Goal: Communication & Community: Connect with others

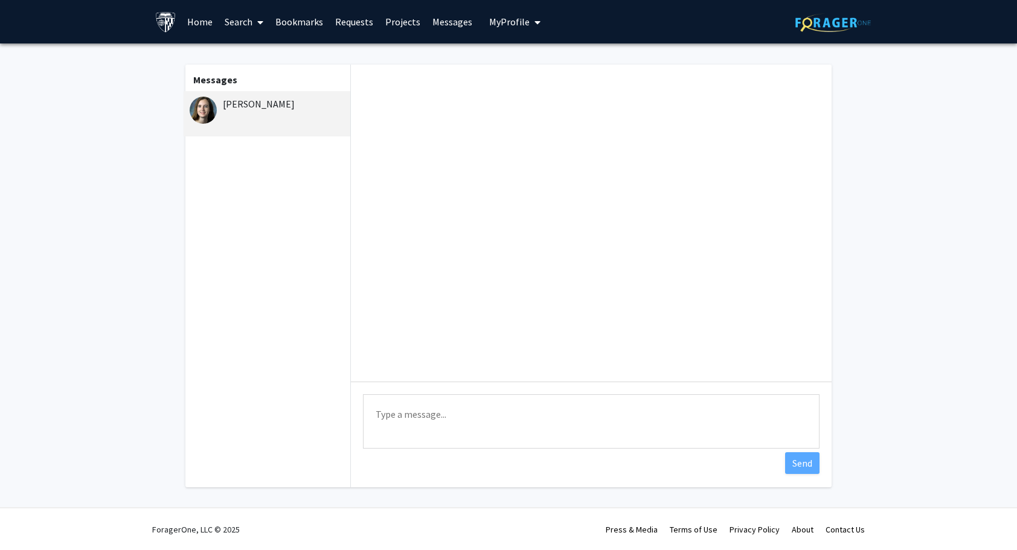
click at [249, 104] on div "[PERSON_NAME]" at bounding box center [269, 104] width 158 height 14
click at [344, 23] on link "Requests" at bounding box center [354, 22] width 50 height 42
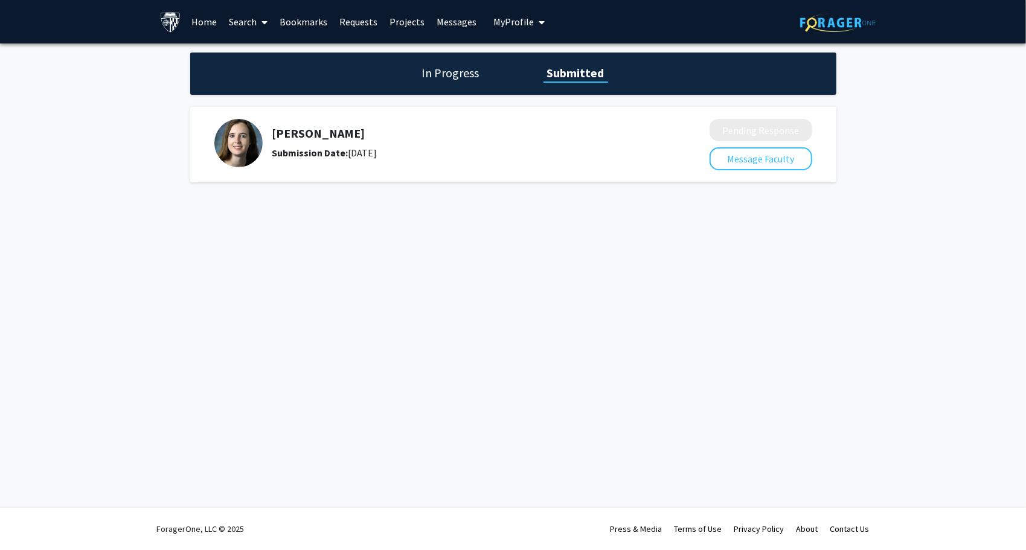
click at [454, 76] on h1 "In Progress" at bounding box center [451, 73] width 65 height 17
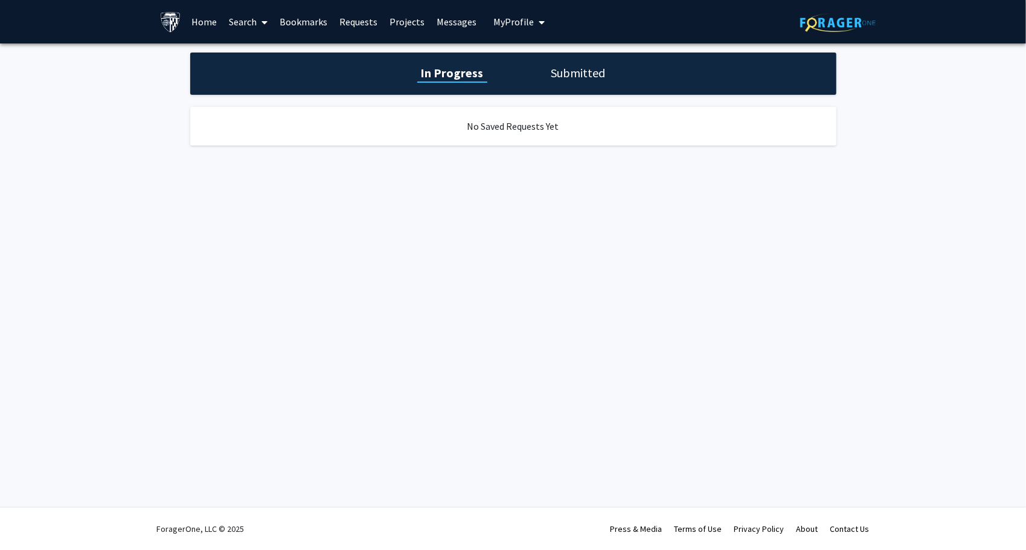
click at [550, 66] on h1 "Submitted" at bounding box center [579, 73] width 62 height 17
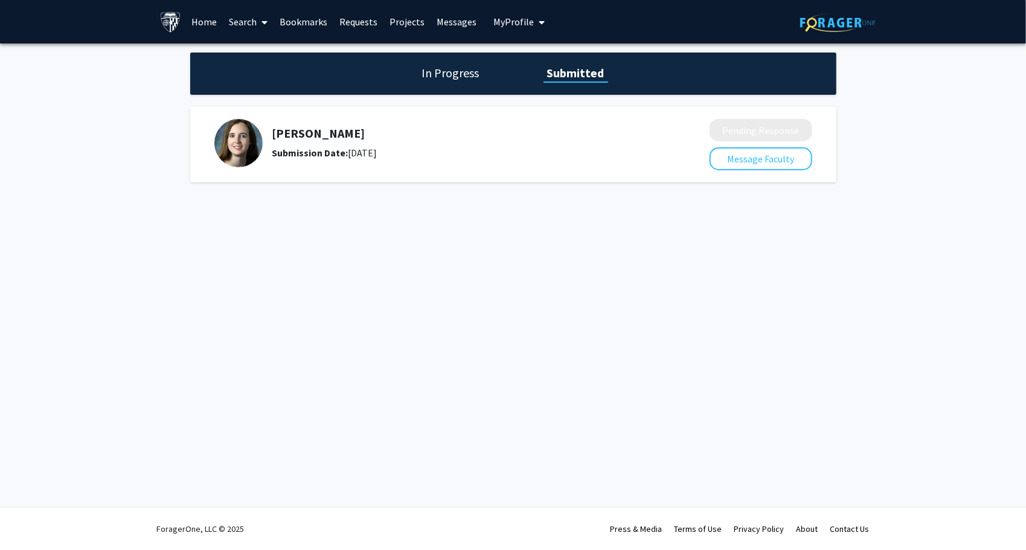
click at [307, 14] on link "Bookmarks" at bounding box center [304, 22] width 60 height 42
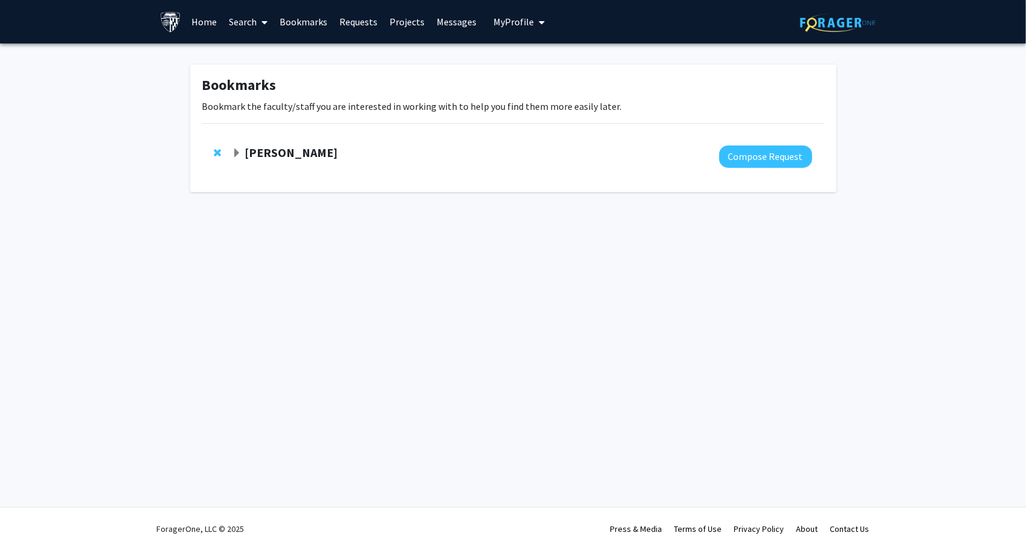
click at [307, 147] on strong "[PERSON_NAME]" at bounding box center [291, 152] width 93 height 15
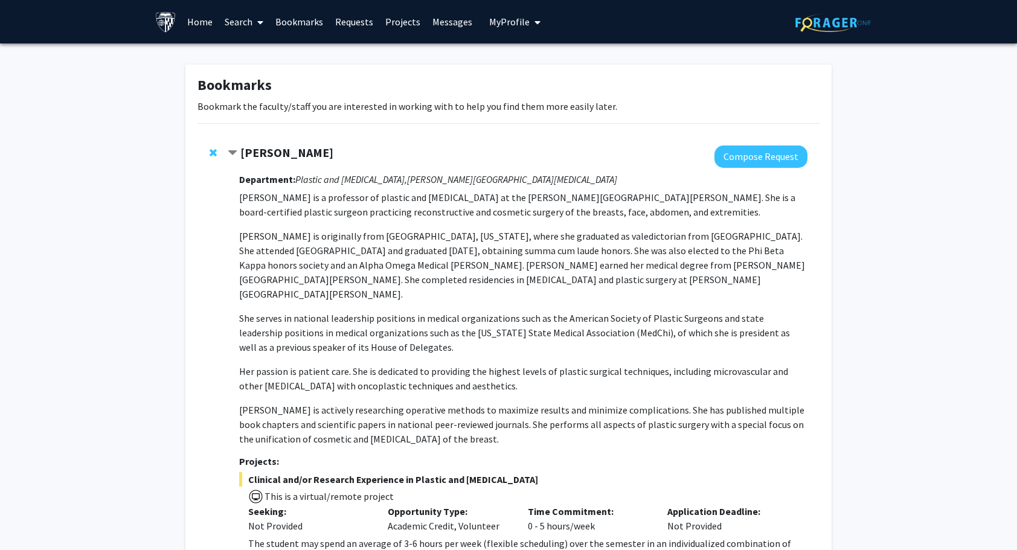
scroll to position [139, 0]
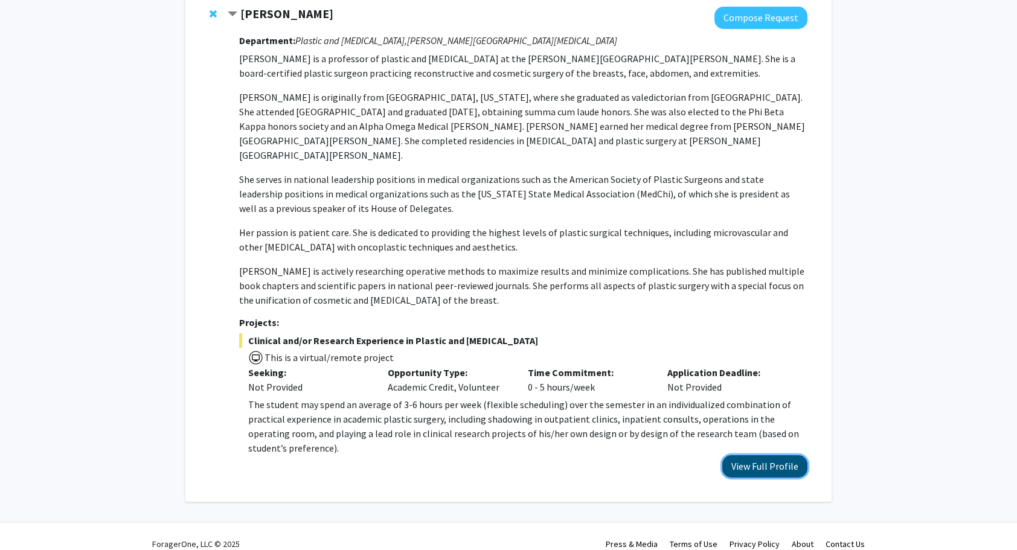
click at [738, 461] on button "View Full Profile" at bounding box center [765, 467] width 85 height 22
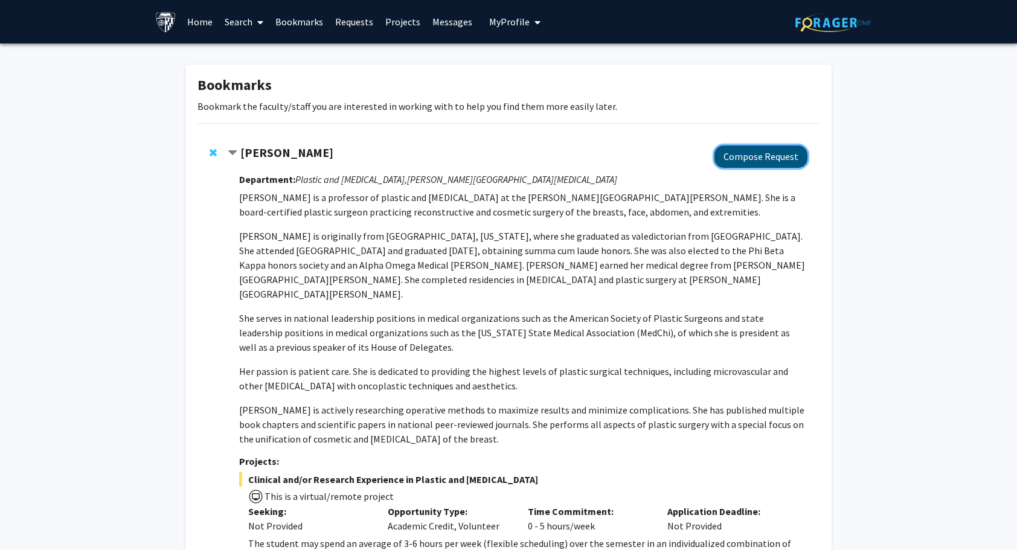
click at [726, 158] on button "Compose Request" at bounding box center [761, 157] width 93 height 22
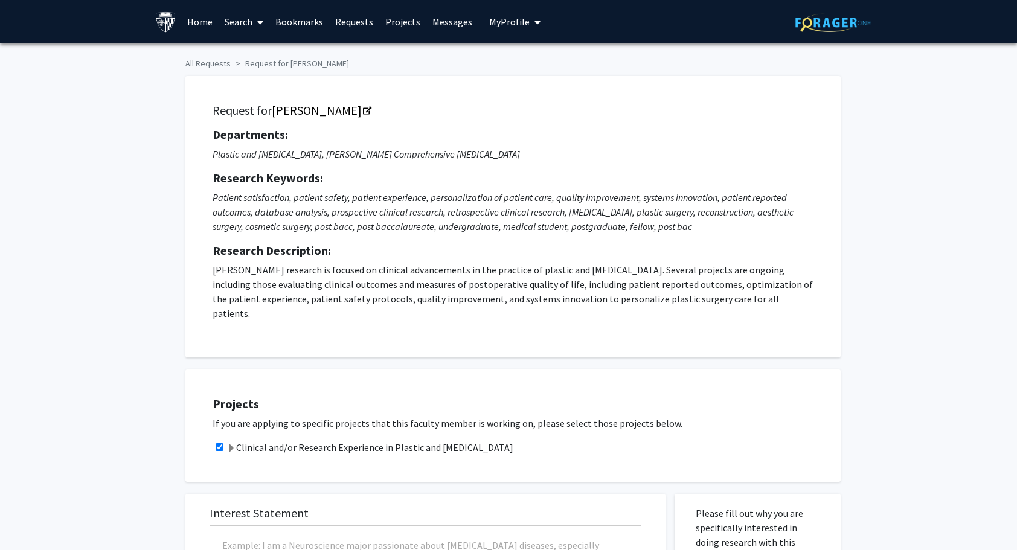
checkbox input "true"
click at [584, 401] on div "Projects If you are applying to specific projects that this faculty member is w…" at bounding box center [521, 426] width 640 height 82
click at [367, 108] on icon "Opens in a new tab" at bounding box center [367, 112] width 8 height 8
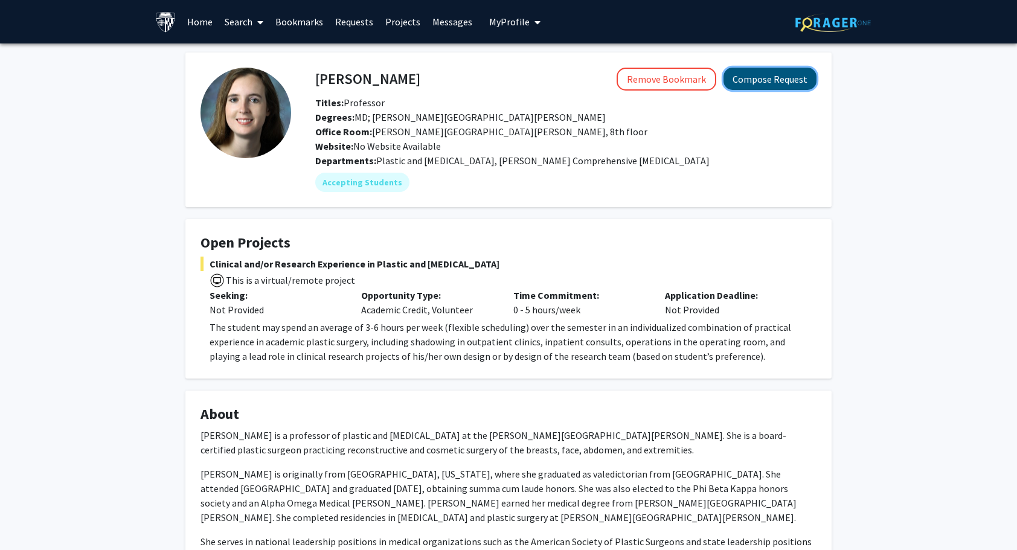
click at [769, 77] on button "Compose Request" at bounding box center [770, 79] width 93 height 22
click at [401, 22] on link "Projects" at bounding box center [402, 22] width 47 height 42
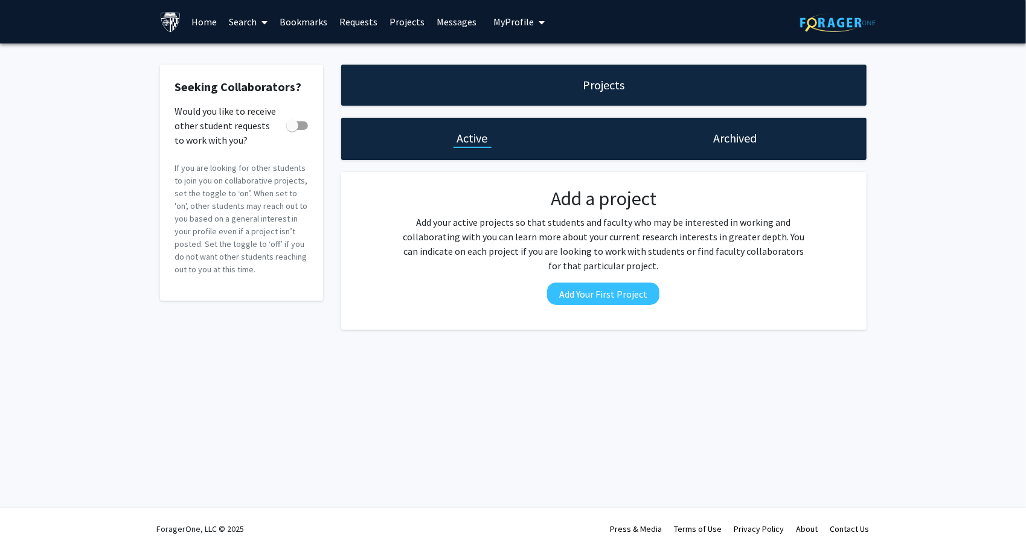
click at [729, 141] on h1 "Archived" at bounding box center [734, 138] width 43 height 17
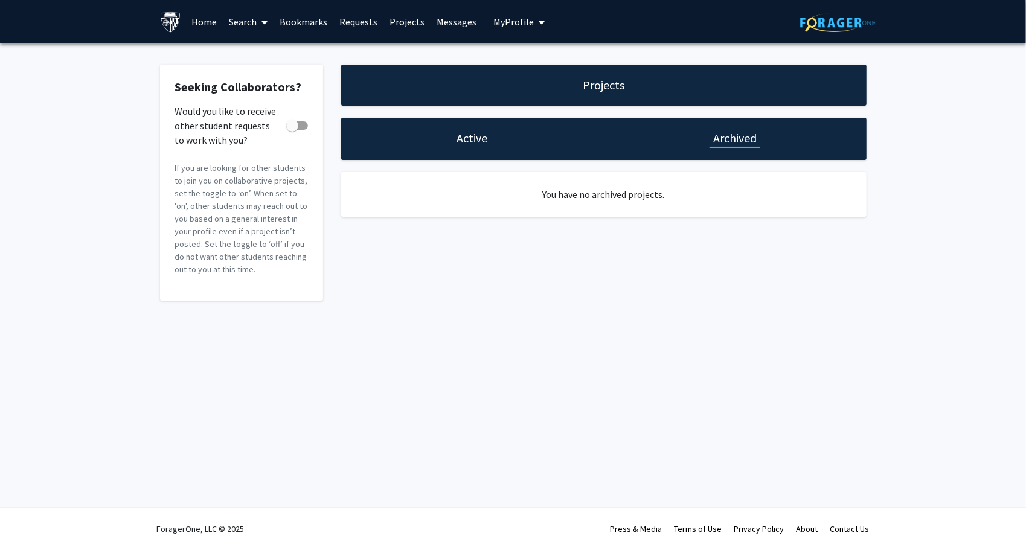
click at [402, 18] on link "Projects" at bounding box center [407, 22] width 47 height 42
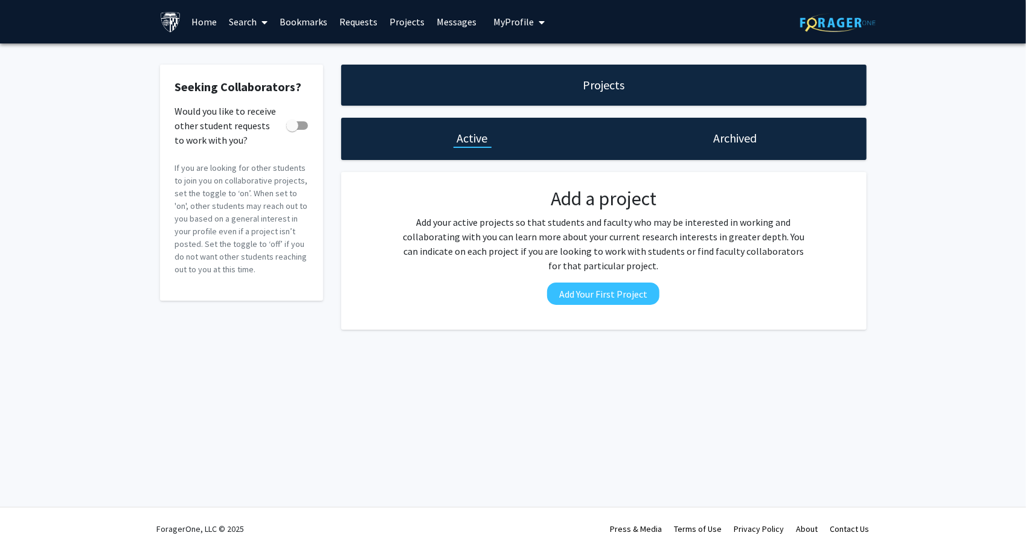
click at [454, 14] on link "Messages" at bounding box center [457, 22] width 52 height 42
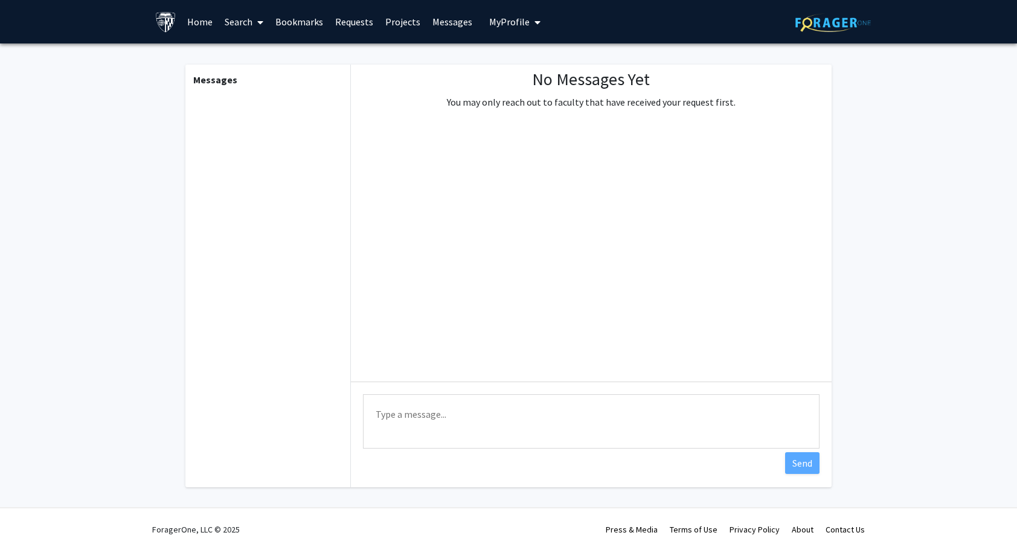
click at [359, 25] on link "Requests" at bounding box center [354, 22] width 50 height 42
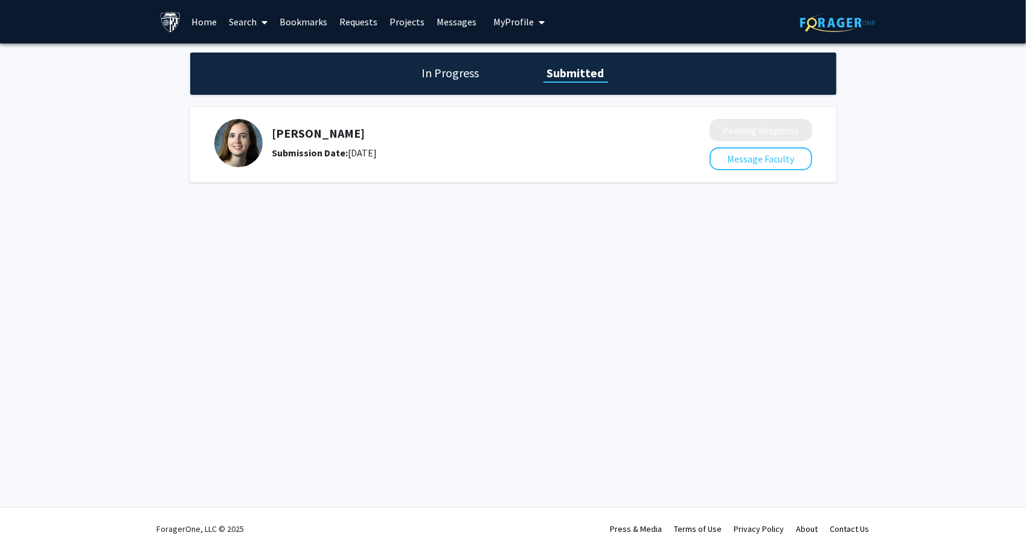
click at [366, 159] on div "Submission Date: [DATE]" at bounding box center [458, 153] width 373 height 14
